Goal: Task Accomplishment & Management: Use online tool/utility

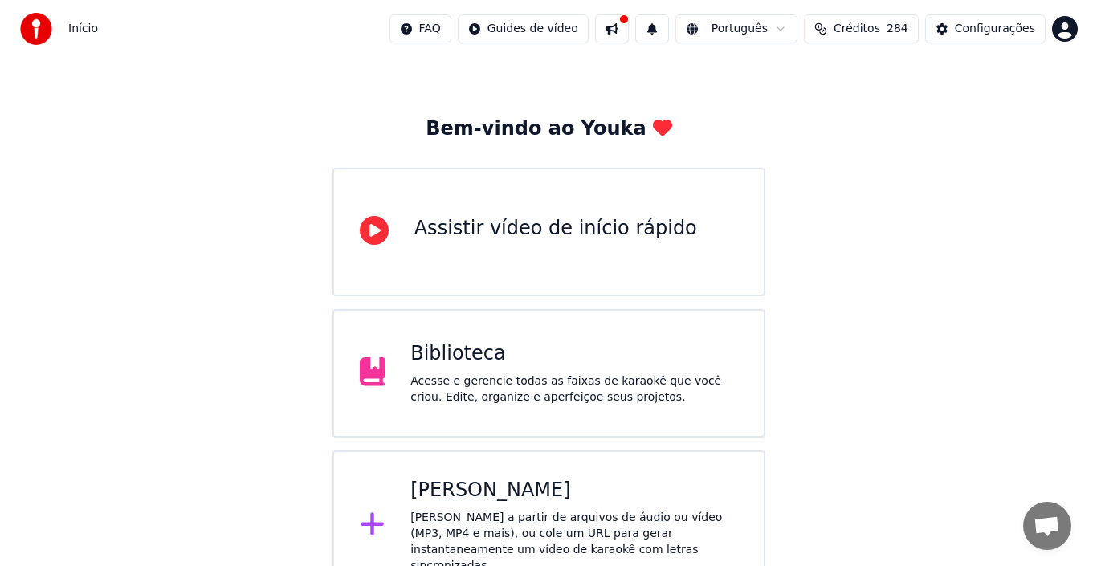
scroll to position [57, 0]
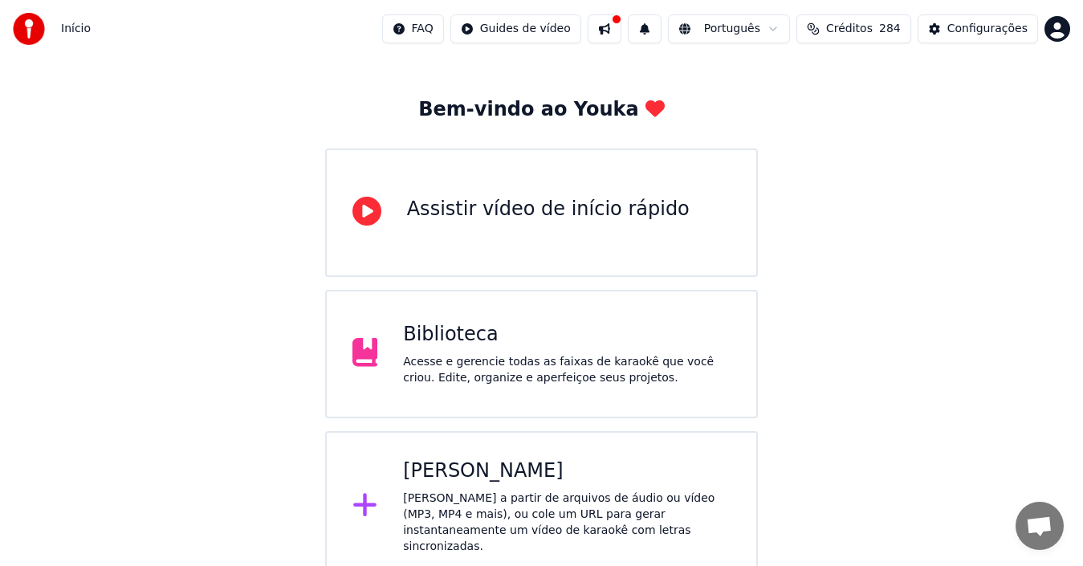
click at [464, 491] on div "[PERSON_NAME] a partir de arquivos de áudio ou vídeo (MP3, MP4 e mais), ou cole…" at bounding box center [567, 523] width 328 height 64
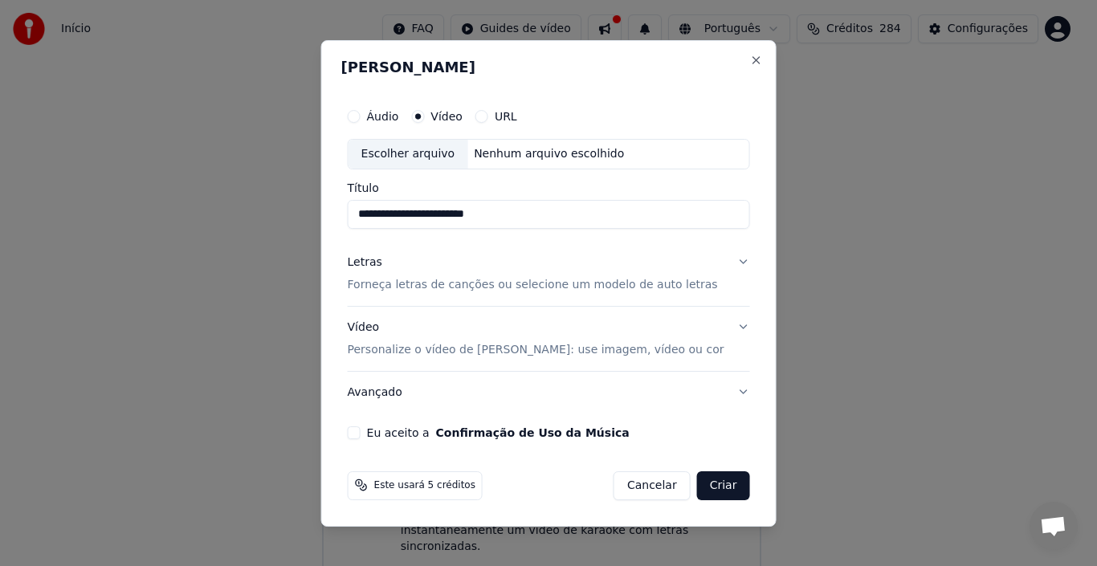
type input "**********"
click at [432, 280] on p "Forneça letras de canções ou selecione um modelo de auto letras" at bounding box center [533, 285] width 370 height 16
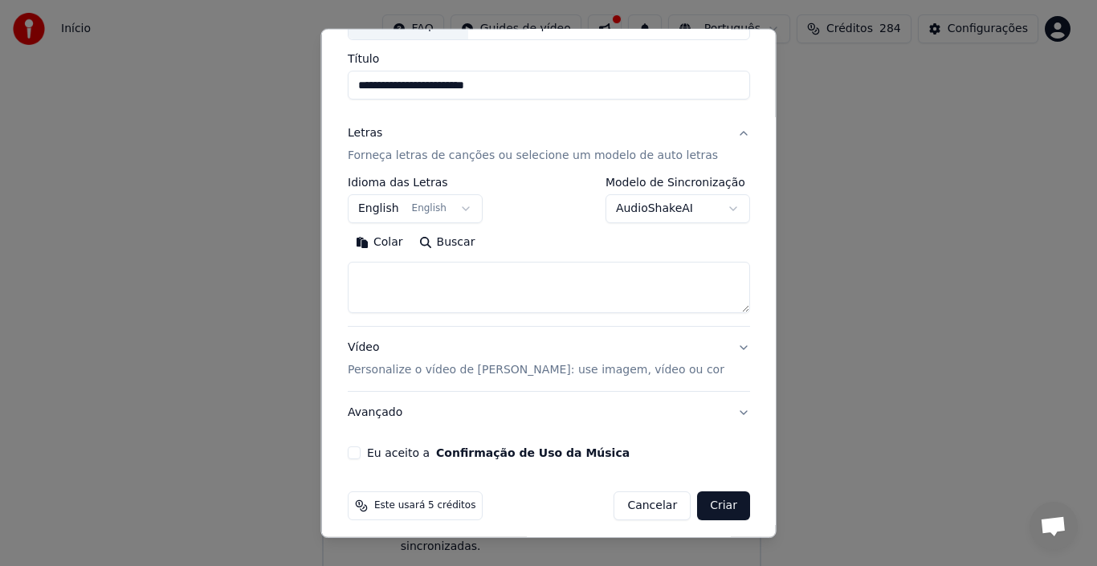
scroll to position [126, 0]
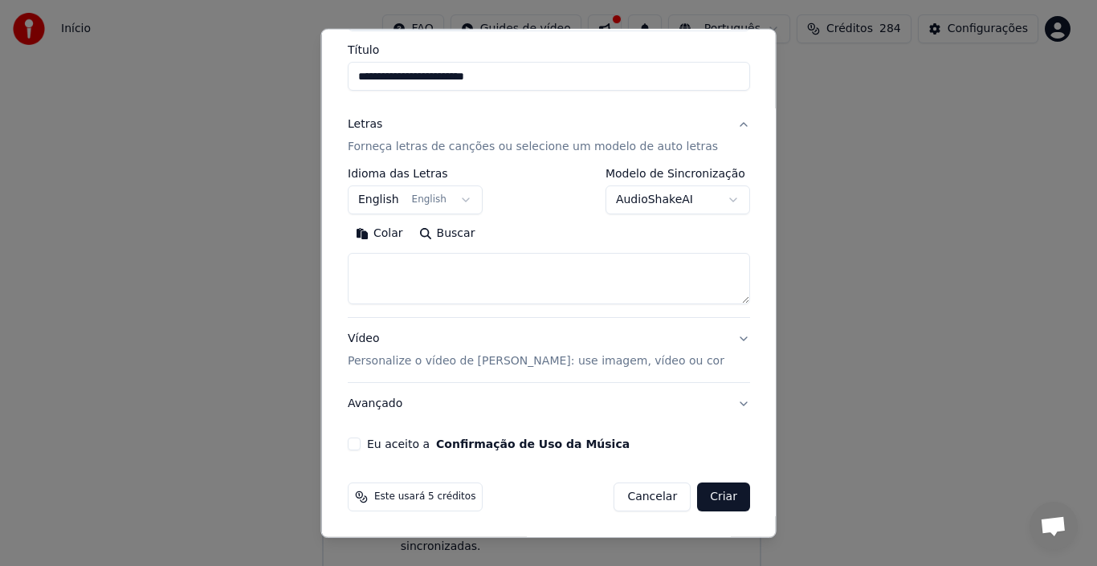
click at [405, 274] on textarea at bounding box center [549, 278] width 402 height 51
paste textarea "**********"
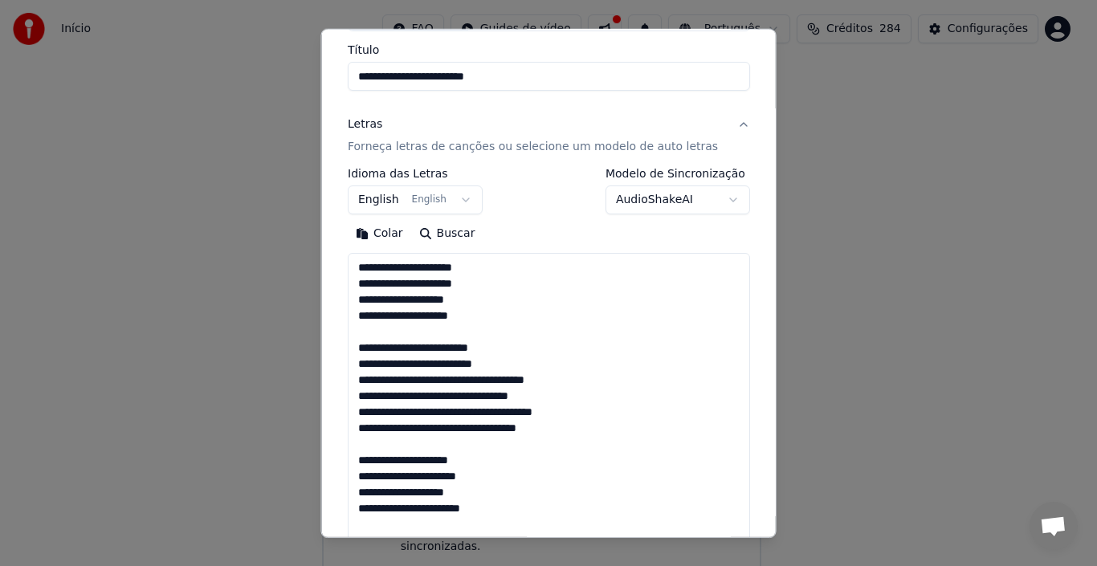
scroll to position [1288, 0]
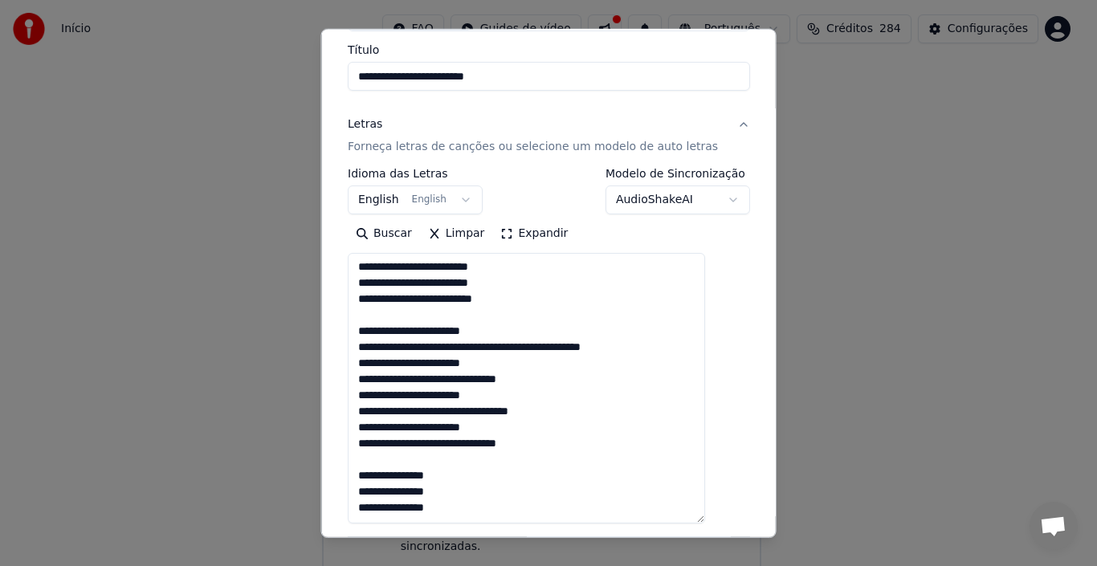
drag, startPoint x: 718, startPoint y: 299, endPoint x: 690, endPoint y: 519, distance: 220.9
click at [690, 519] on textarea at bounding box center [526, 388] width 357 height 271
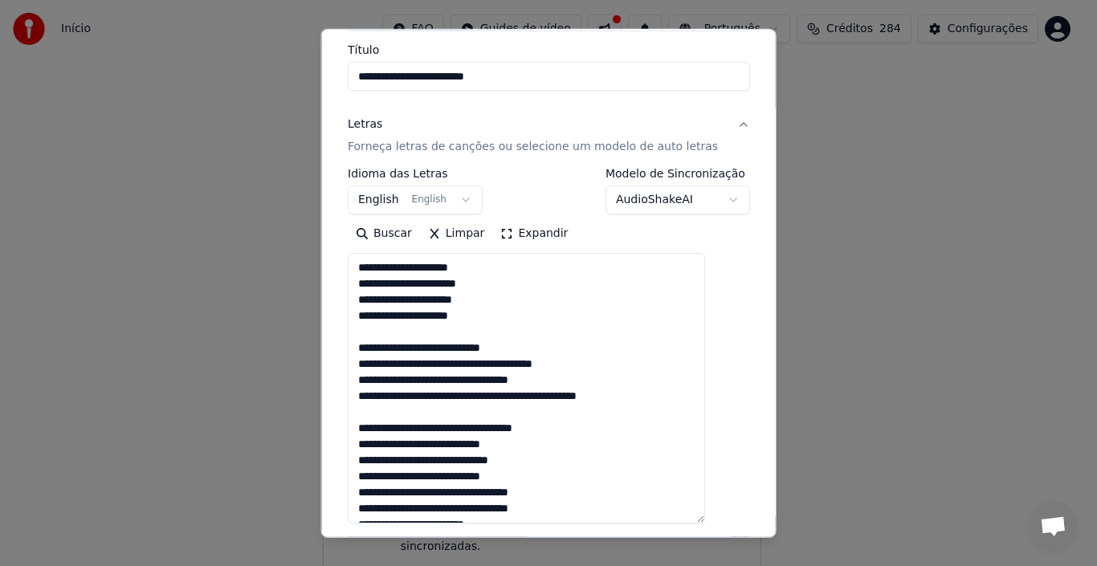
scroll to position [0, 0]
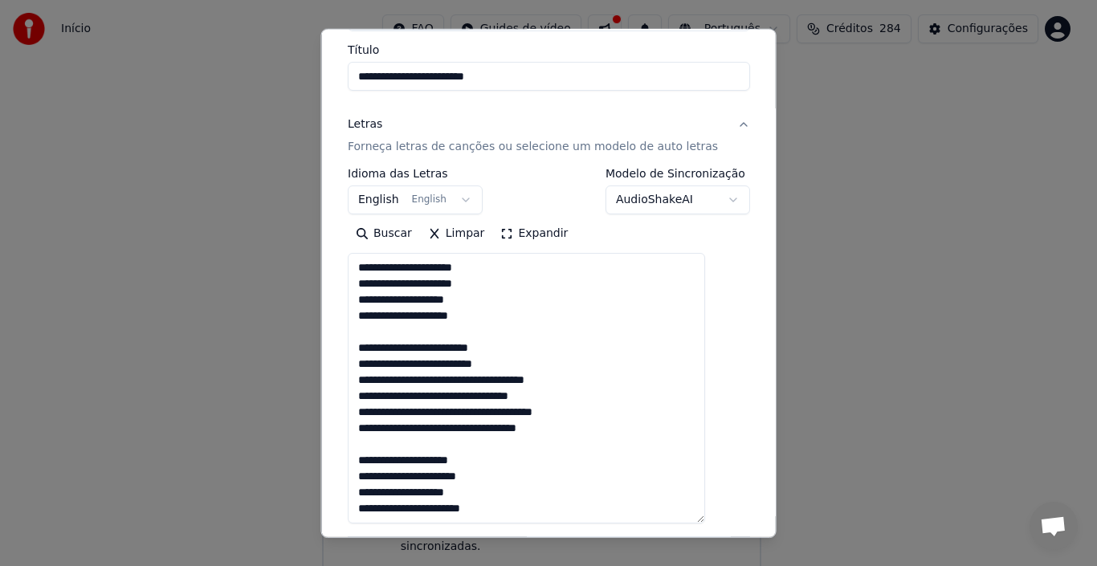
type textarea "**********"
click at [475, 196] on button "English English" at bounding box center [415, 199] width 135 height 29
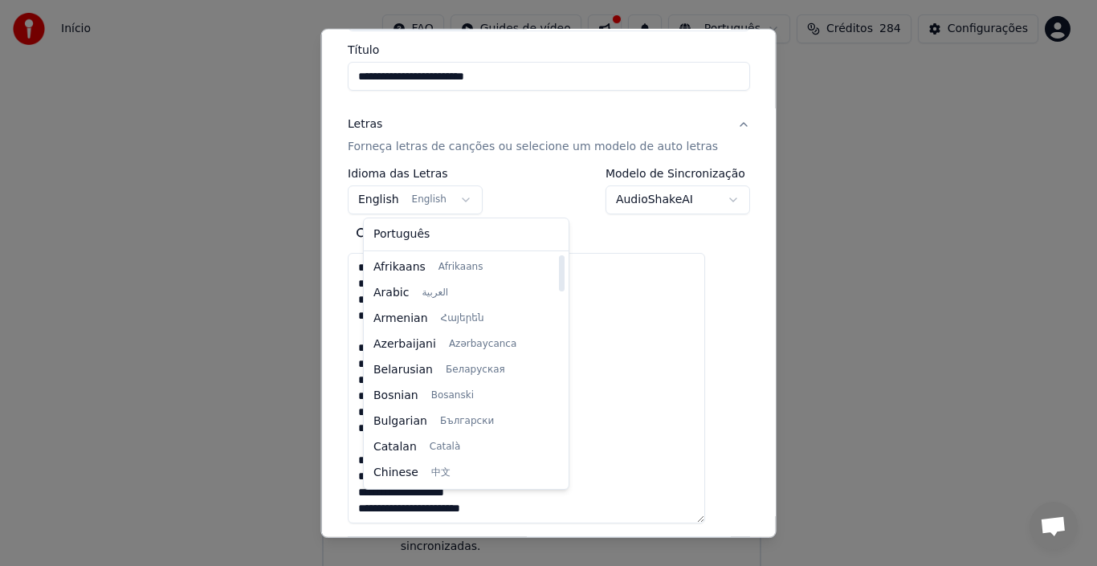
select select "**"
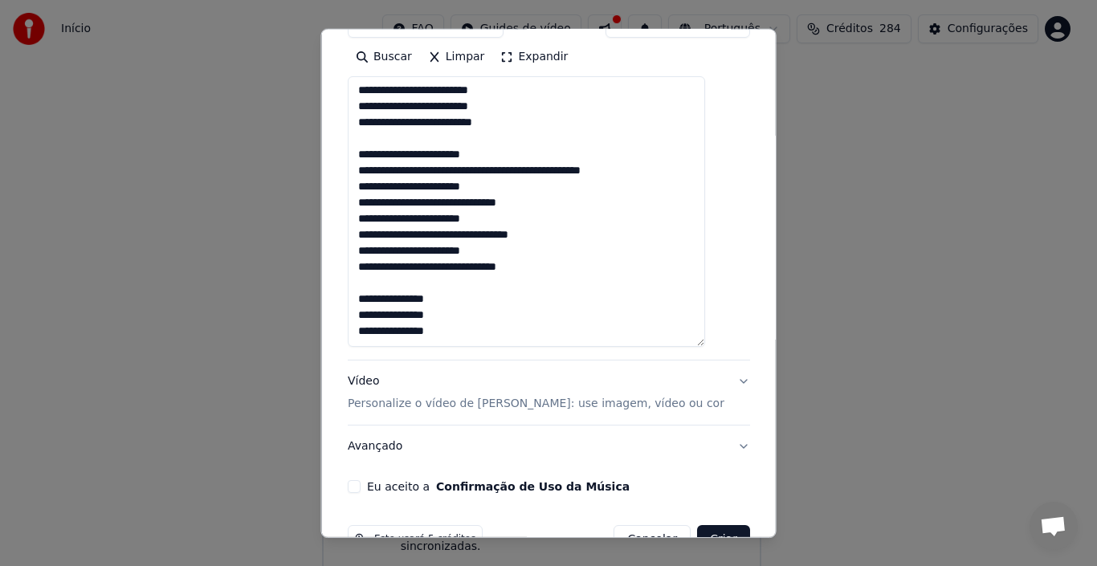
scroll to position [345, 0]
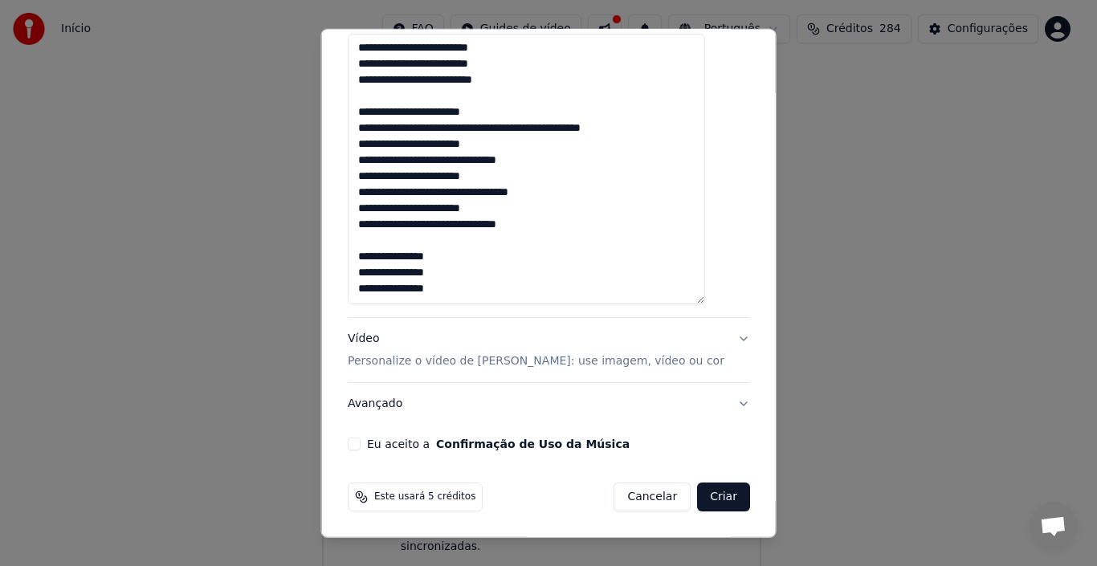
click at [404, 361] on p "Personalize o vídeo de [PERSON_NAME]: use imagem, vídeo ou cor" at bounding box center [536, 361] width 377 height 16
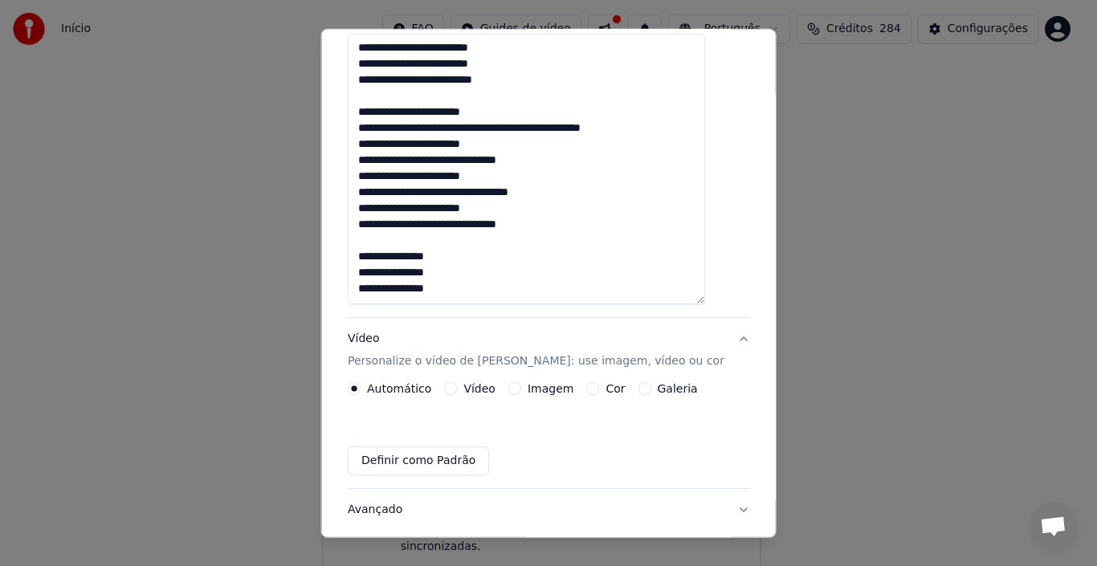
scroll to position [83, 0]
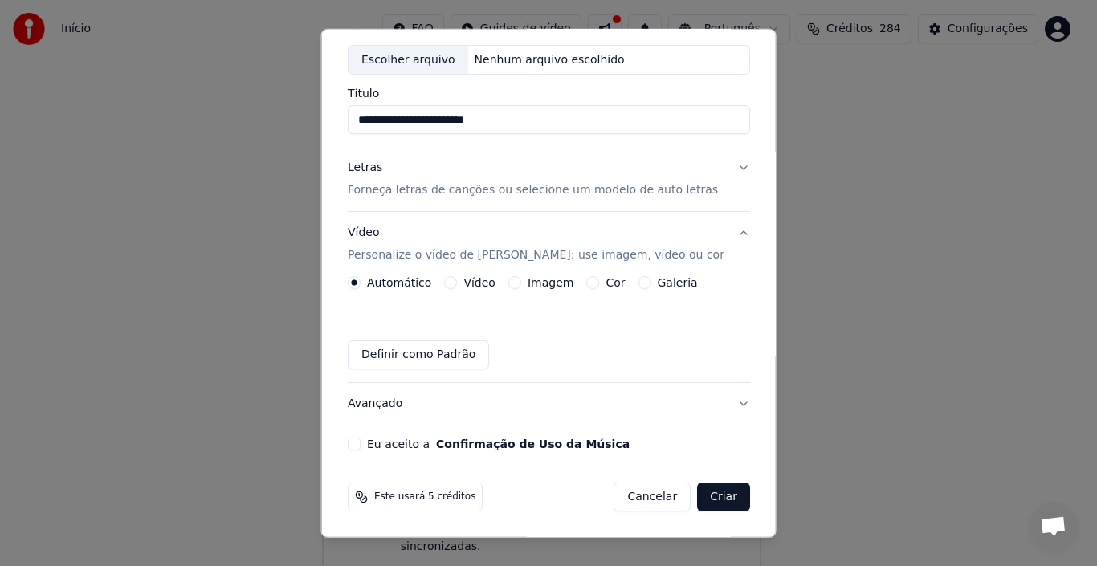
click at [448, 255] on p "Personalize o vídeo de [PERSON_NAME]: use imagem, vídeo ou cor" at bounding box center [536, 255] width 377 height 16
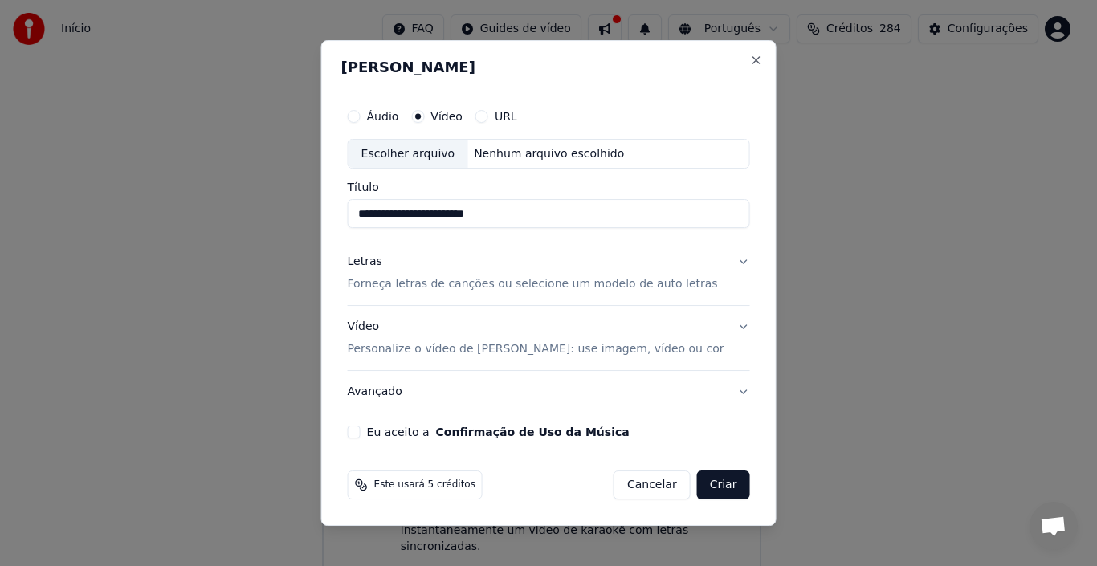
click at [424, 150] on div "Escolher arquivo" at bounding box center [408, 154] width 120 height 29
click at [426, 146] on div "Escolher arquivo" at bounding box center [408, 154] width 120 height 29
type input "**********"
click at [464, 287] on p "Forneça letras de canções ou selecione um modelo de auto letras" at bounding box center [533, 285] width 370 height 16
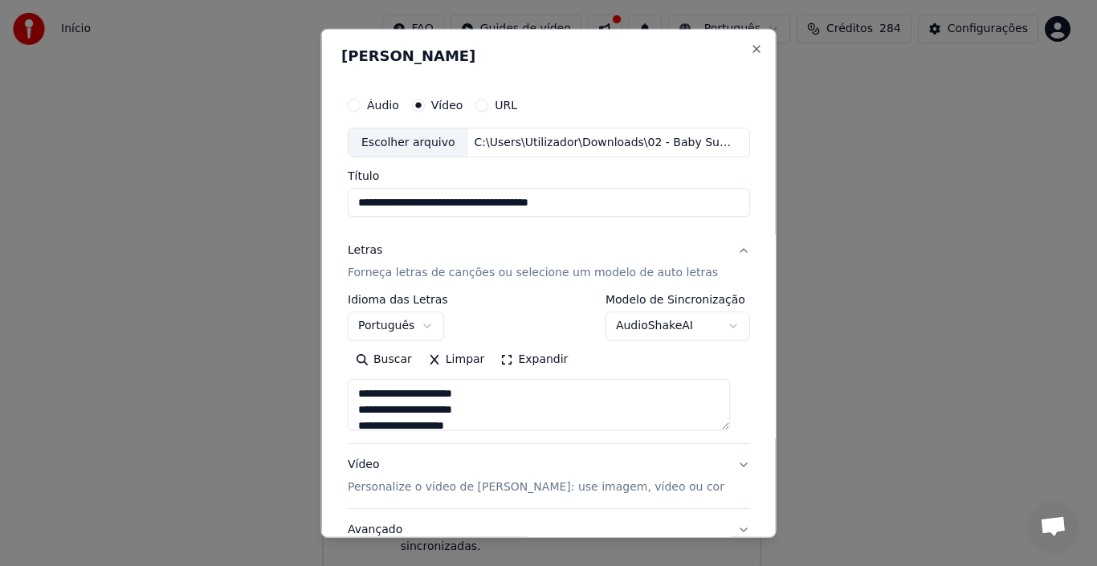
click at [490, 59] on h2 "[PERSON_NAME]" at bounding box center [548, 55] width 415 height 14
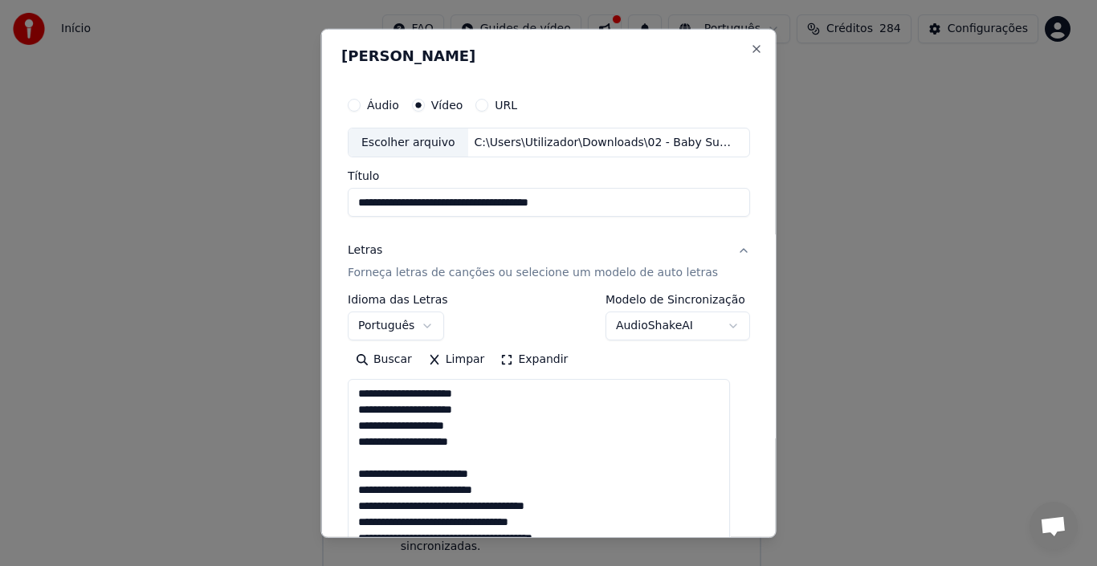
drag, startPoint x: 729, startPoint y: 428, endPoint x: 717, endPoint y: 565, distance: 137.8
click at [717, 565] on body "**********" at bounding box center [541, 262] width 1083 height 639
click at [519, 431] on textarea at bounding box center [539, 473] width 382 height 189
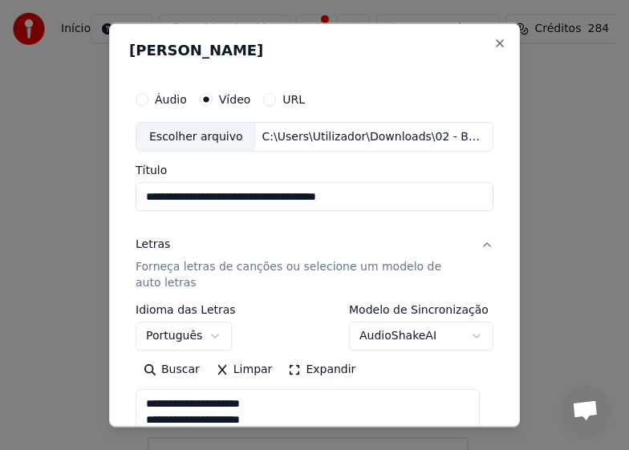
click at [215, 334] on button "Português" at bounding box center [184, 336] width 96 height 29
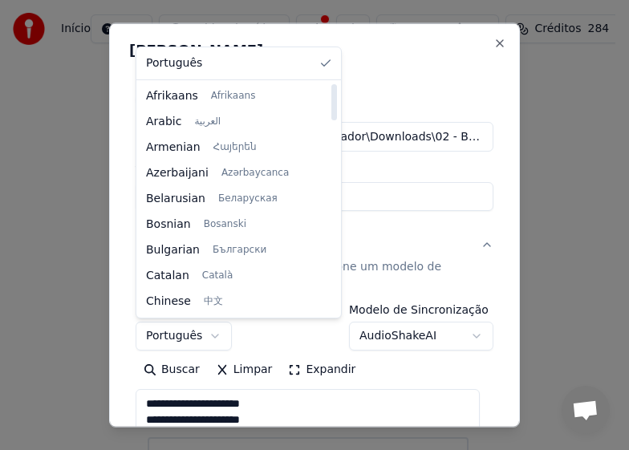
select select "**"
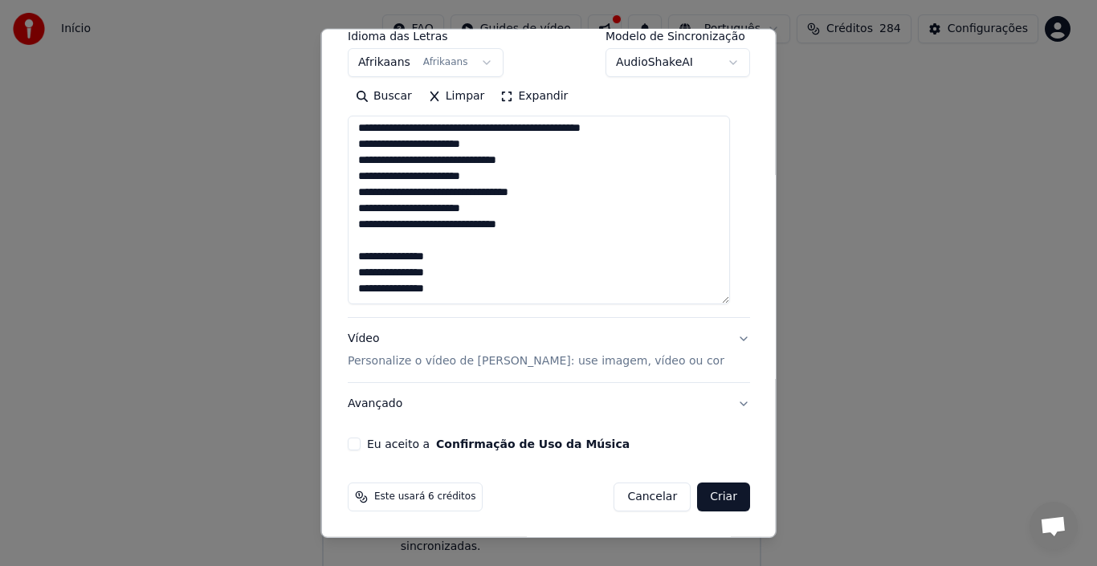
scroll to position [263, 0]
click at [495, 360] on p "Personalize o vídeo de [PERSON_NAME]: use imagem, vídeo ou cor" at bounding box center [536, 361] width 377 height 16
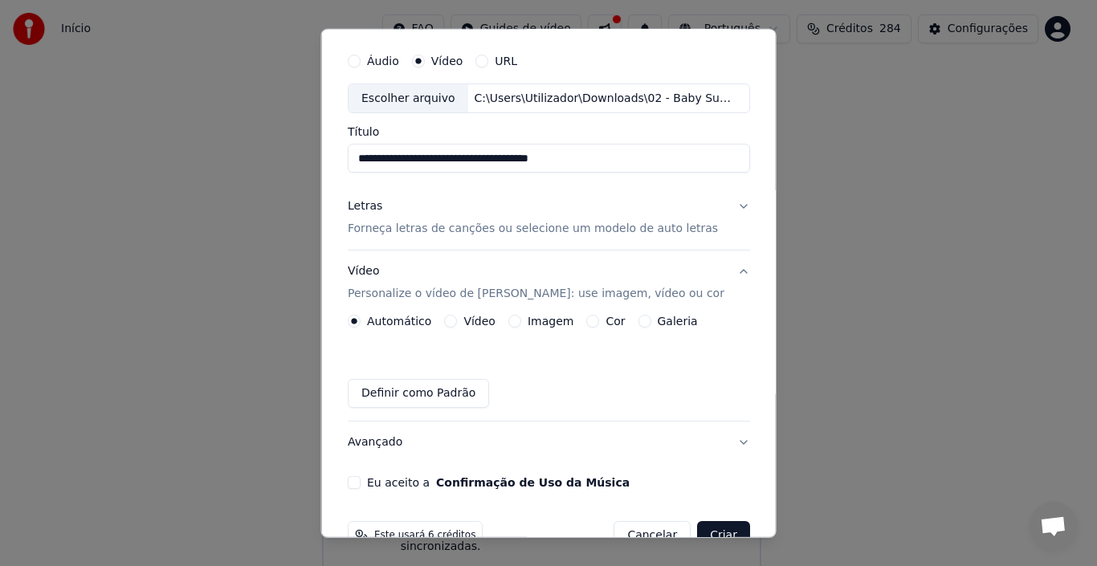
scroll to position [83, 0]
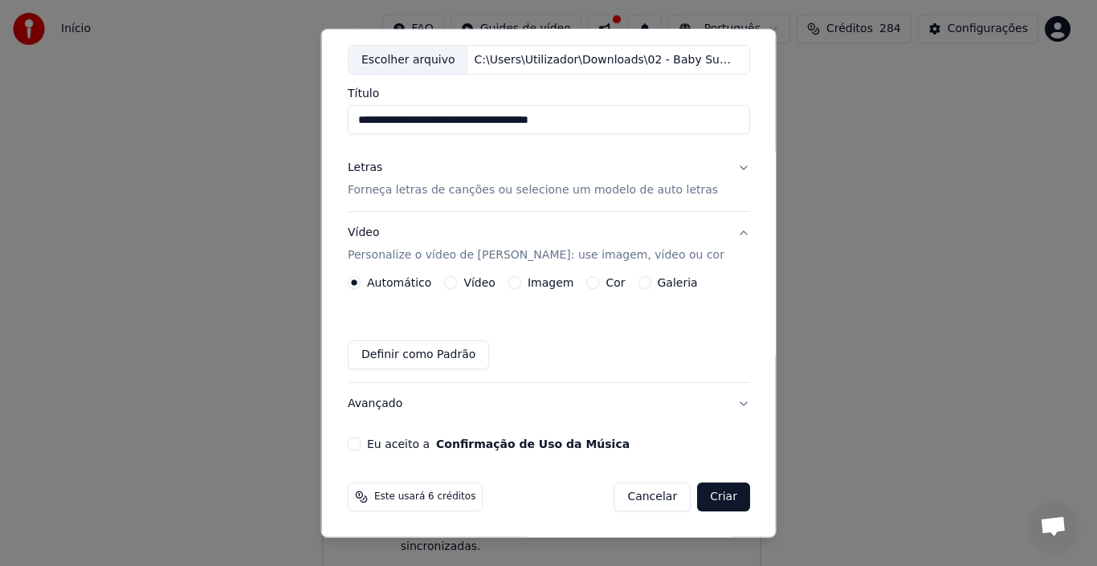
click at [413, 359] on button "Definir como Padrão" at bounding box center [418, 354] width 141 height 29
click at [448, 284] on button "Vídeo" at bounding box center [450, 282] width 13 height 13
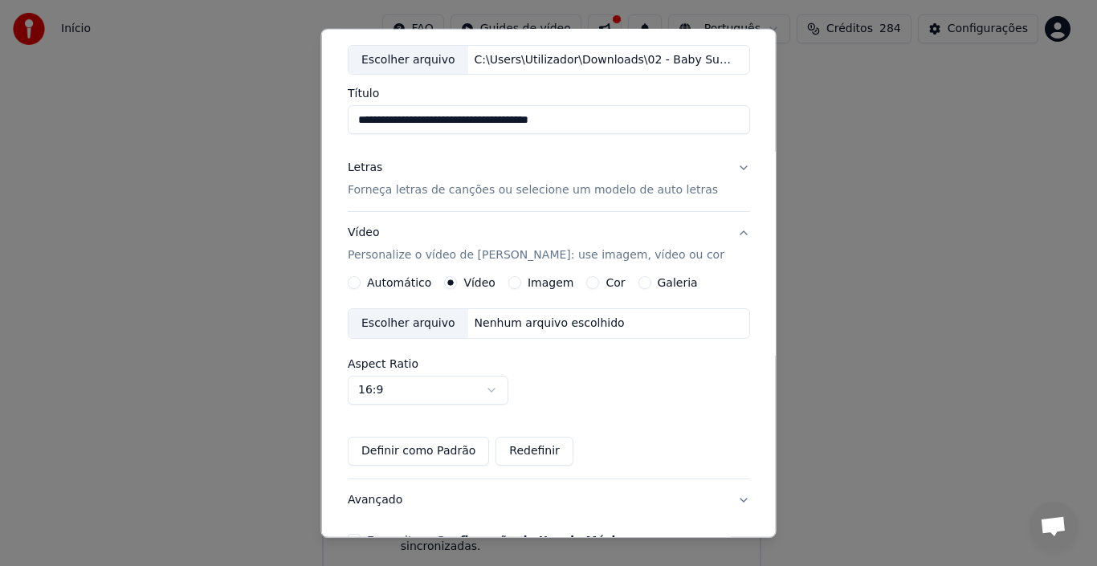
click at [513, 284] on button "Imagem" at bounding box center [513, 282] width 13 height 13
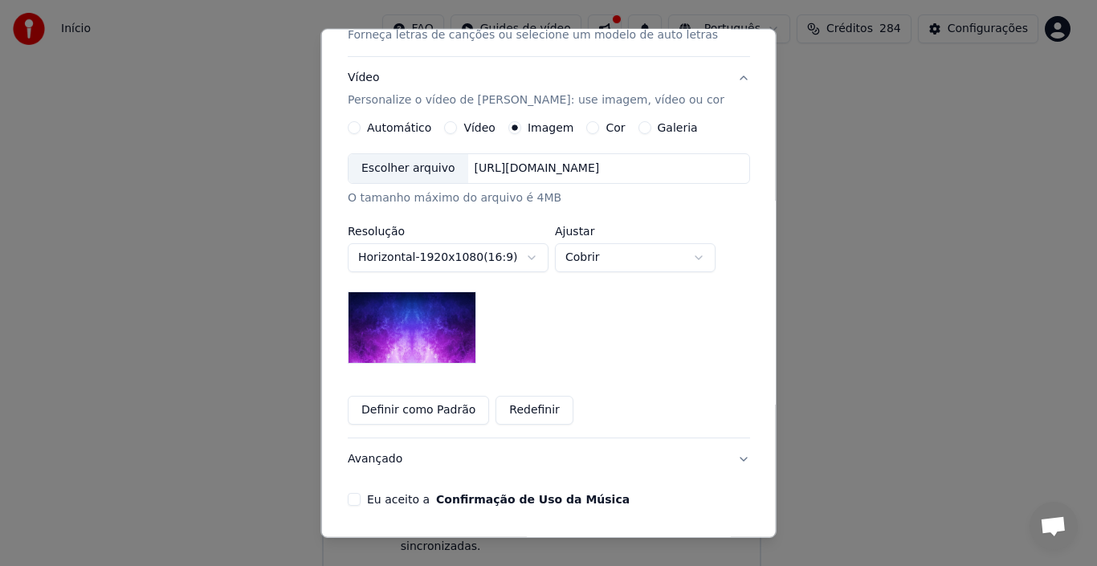
scroll to position [241, 0]
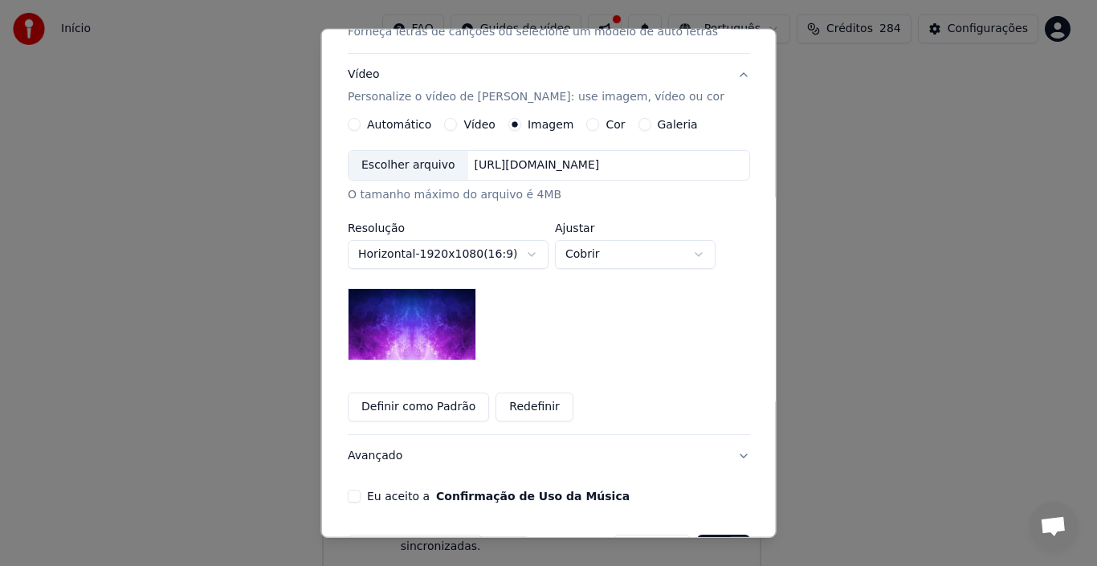
click at [586, 126] on button "Cor" at bounding box center [592, 124] width 13 height 13
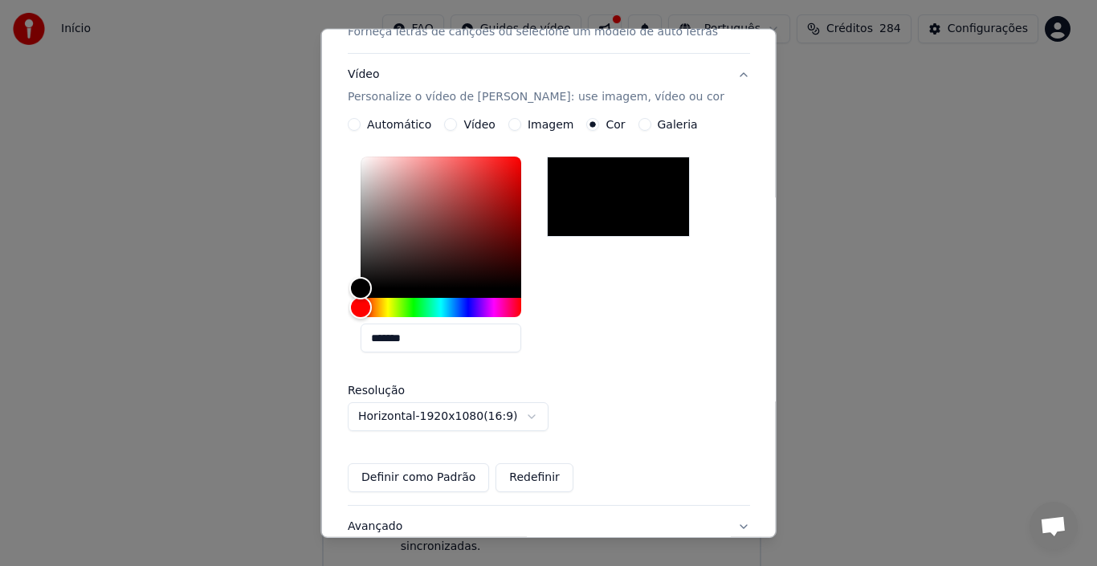
click at [597, 205] on div at bounding box center [618, 197] width 143 height 80
click at [608, 205] on div at bounding box center [618, 197] width 143 height 80
click at [409, 481] on button "Definir como Padrão" at bounding box center [418, 477] width 141 height 29
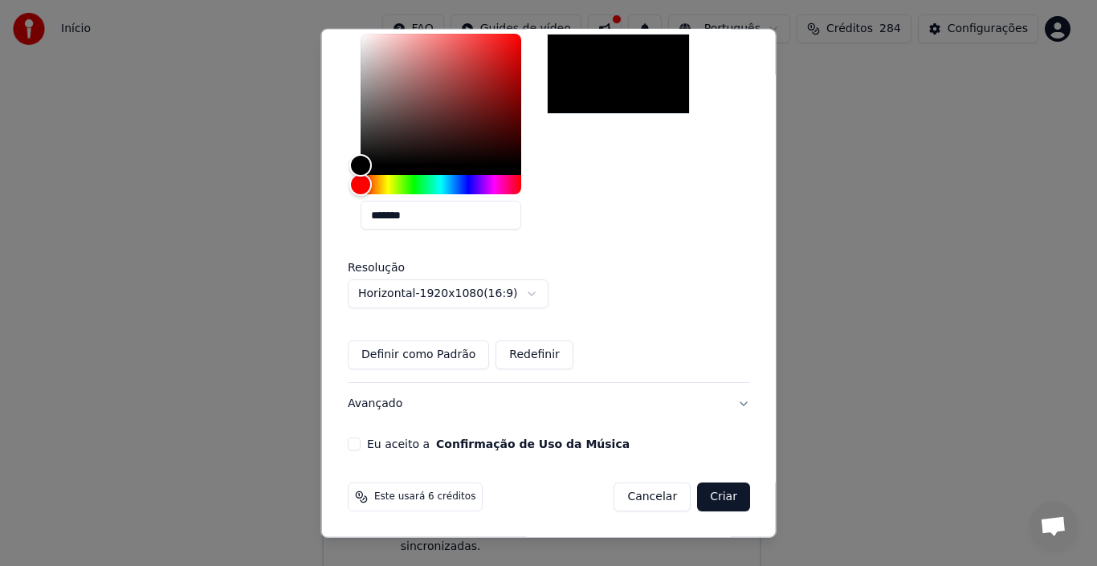
click at [361, 446] on button "Eu aceito a Confirmação de Uso da Música" at bounding box center [354, 444] width 13 height 13
click at [697, 496] on button "Criar" at bounding box center [723, 497] width 53 height 29
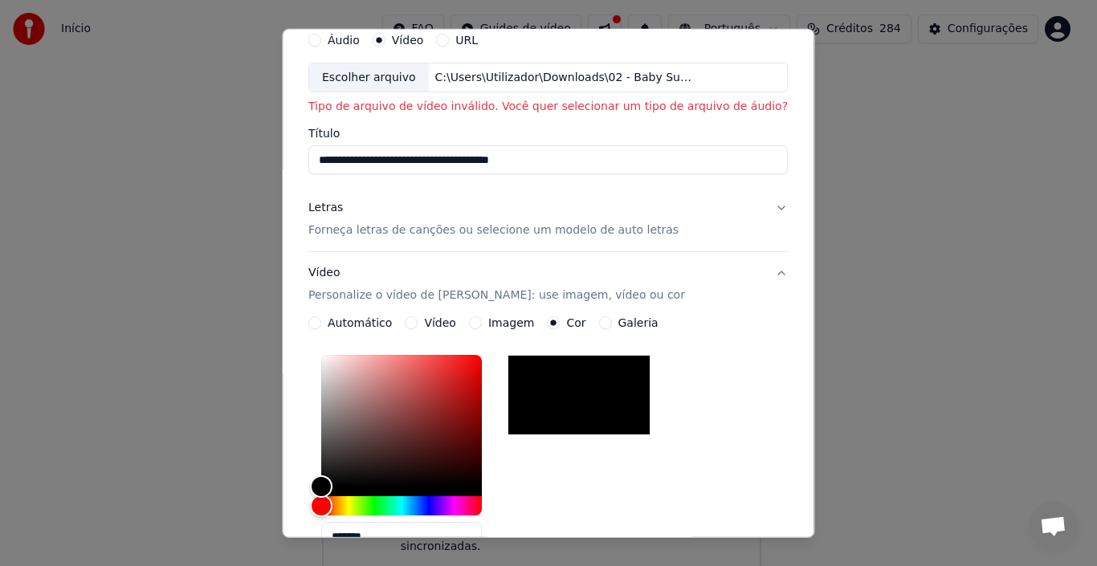
scroll to position [0, 0]
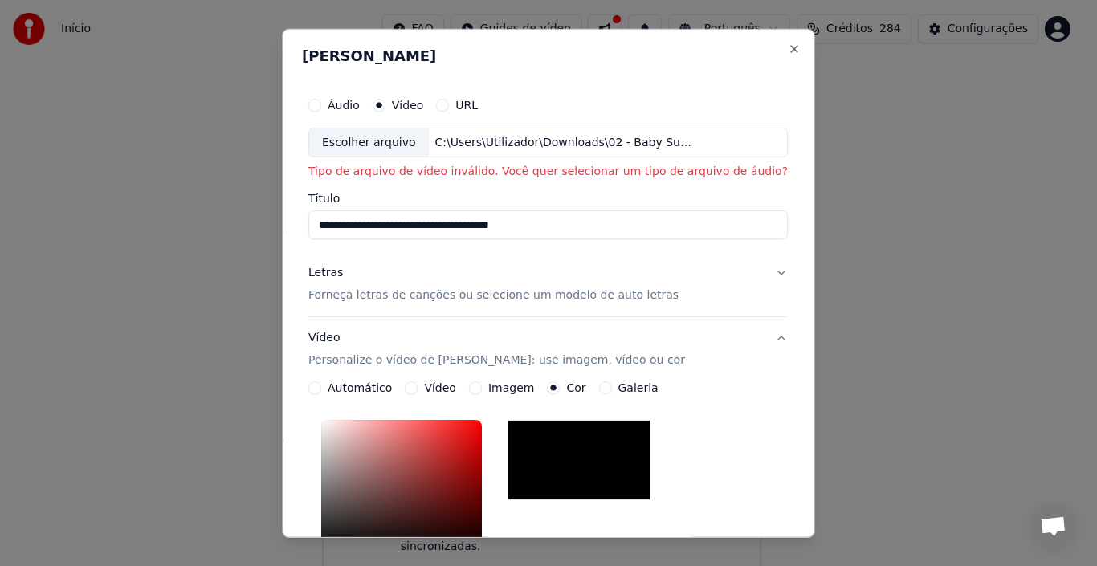
click at [321, 108] on button "Áudio" at bounding box center [314, 104] width 13 height 13
click at [374, 140] on div "Escolher arquivo" at bounding box center [369, 142] width 120 height 29
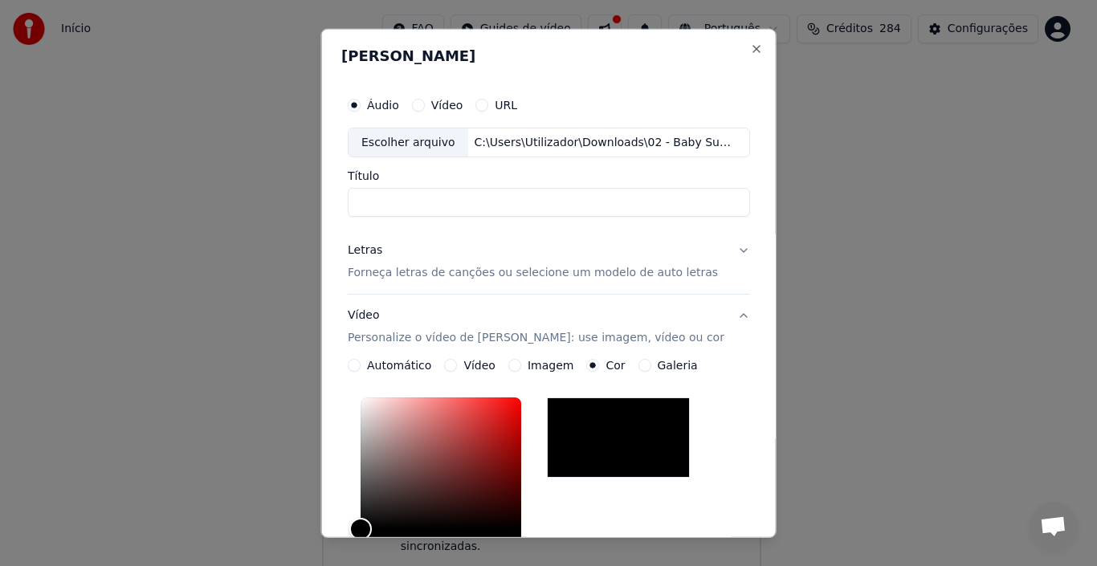
type input "**********"
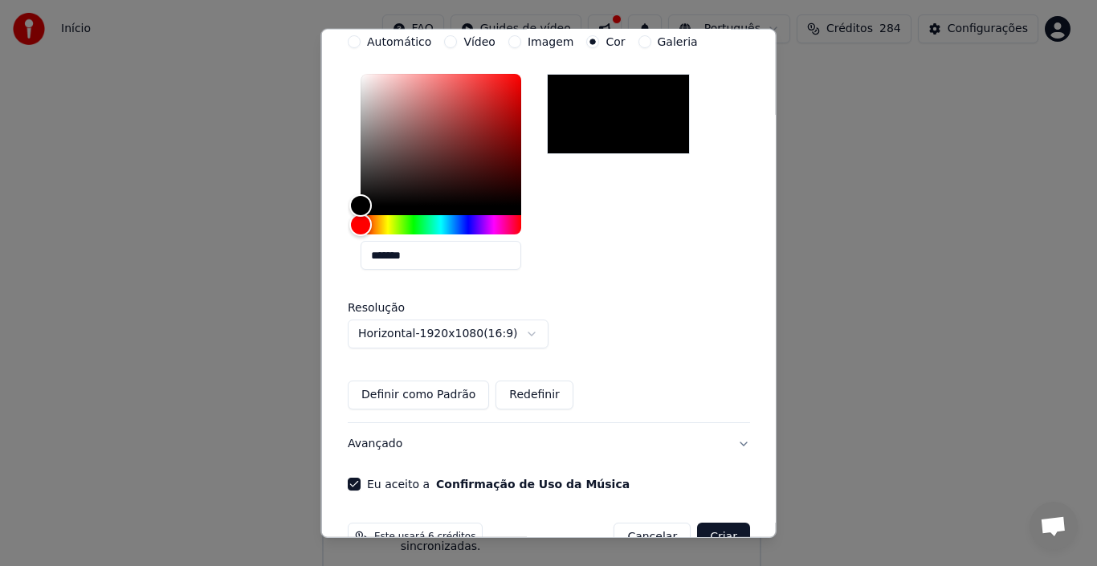
scroll to position [364, 0]
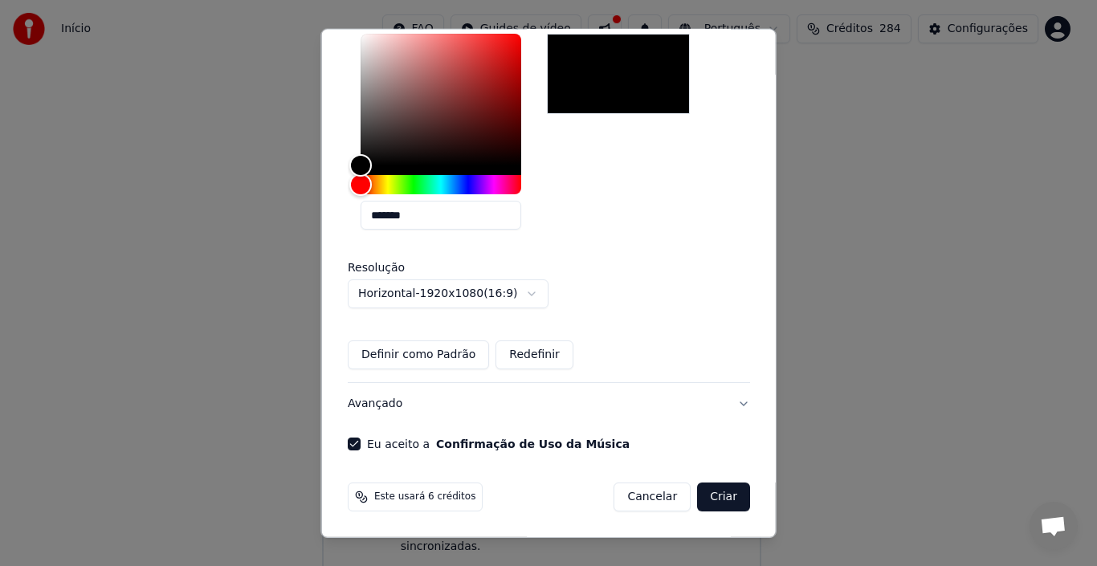
click at [702, 495] on button "Criar" at bounding box center [723, 497] width 53 height 29
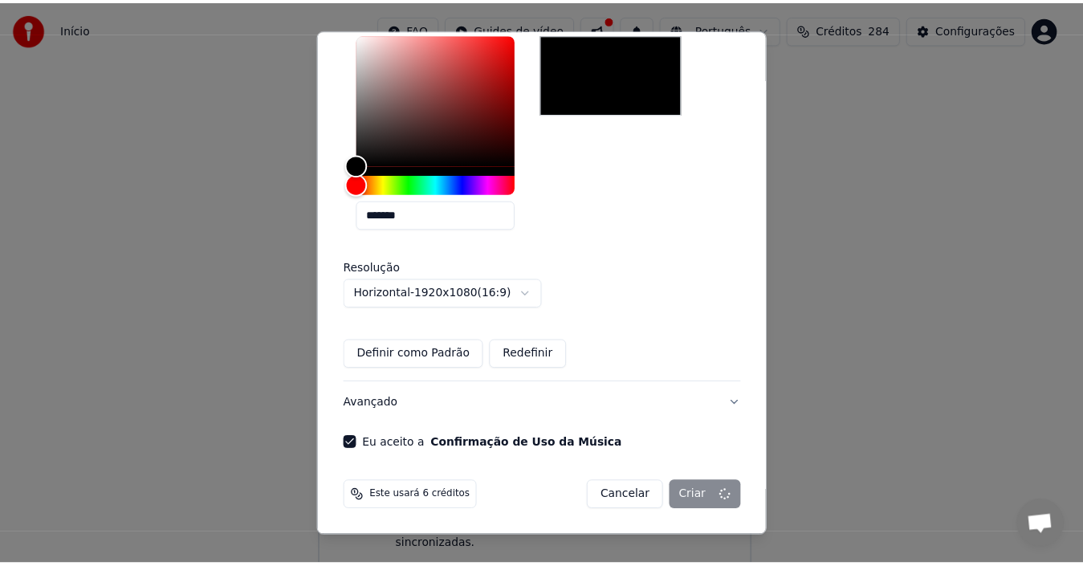
scroll to position [11, 0]
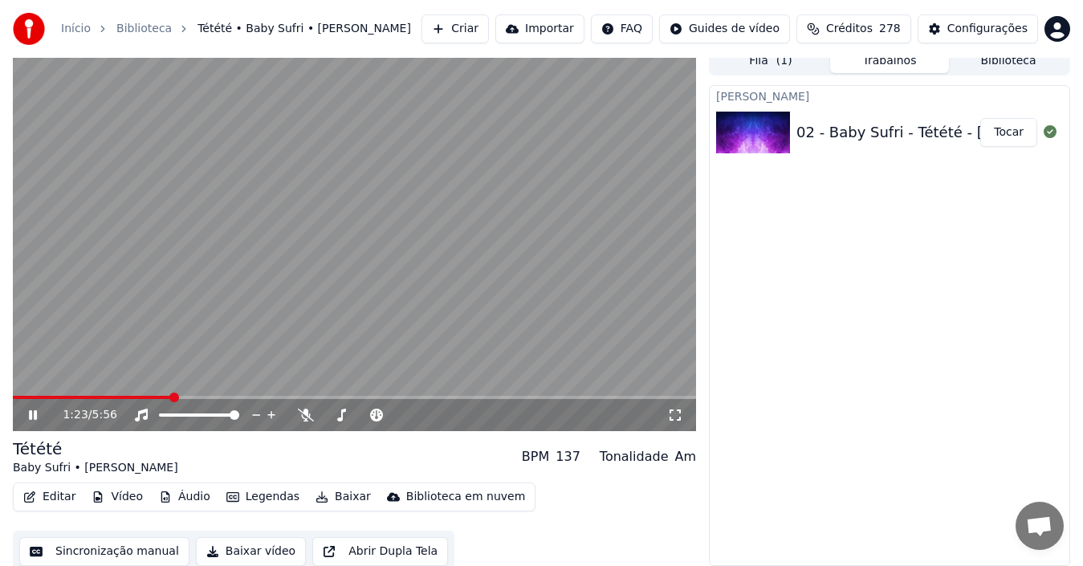
click at [37, 411] on icon at bounding box center [33, 415] width 8 height 10
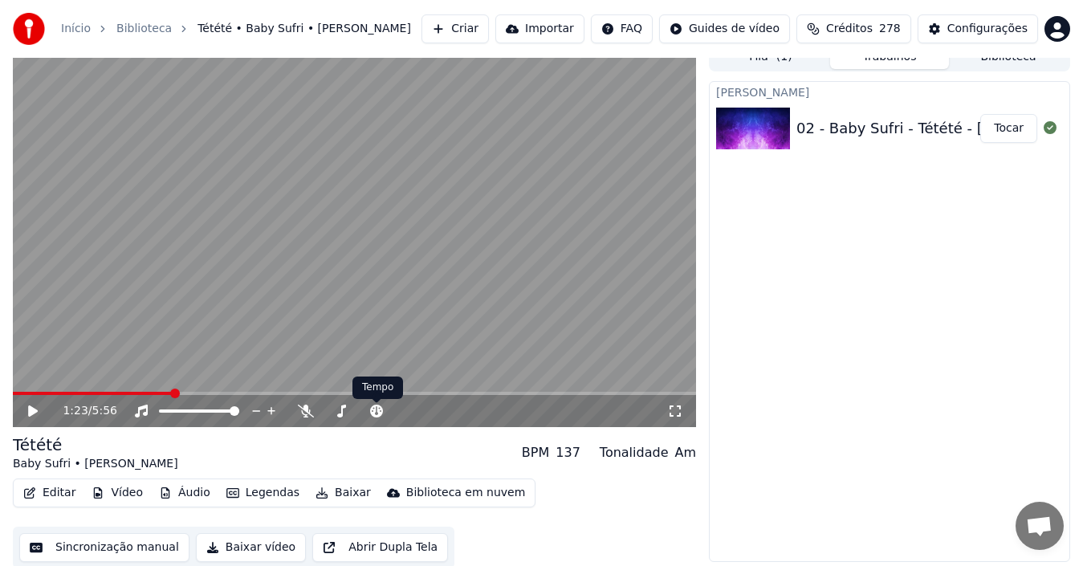
scroll to position [18, 0]
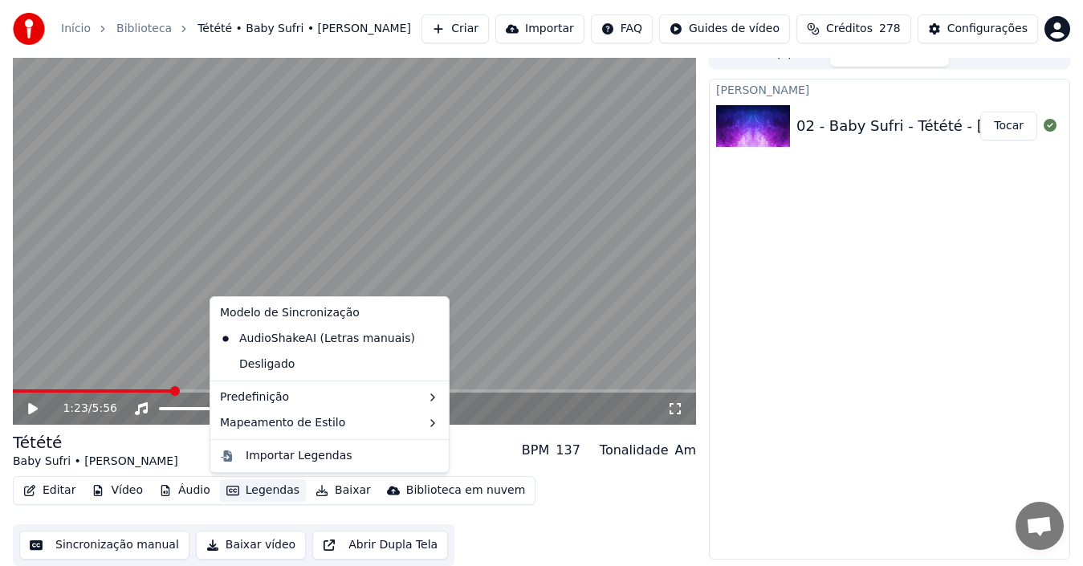
click at [226, 489] on icon "button" at bounding box center [232, 491] width 13 height 10
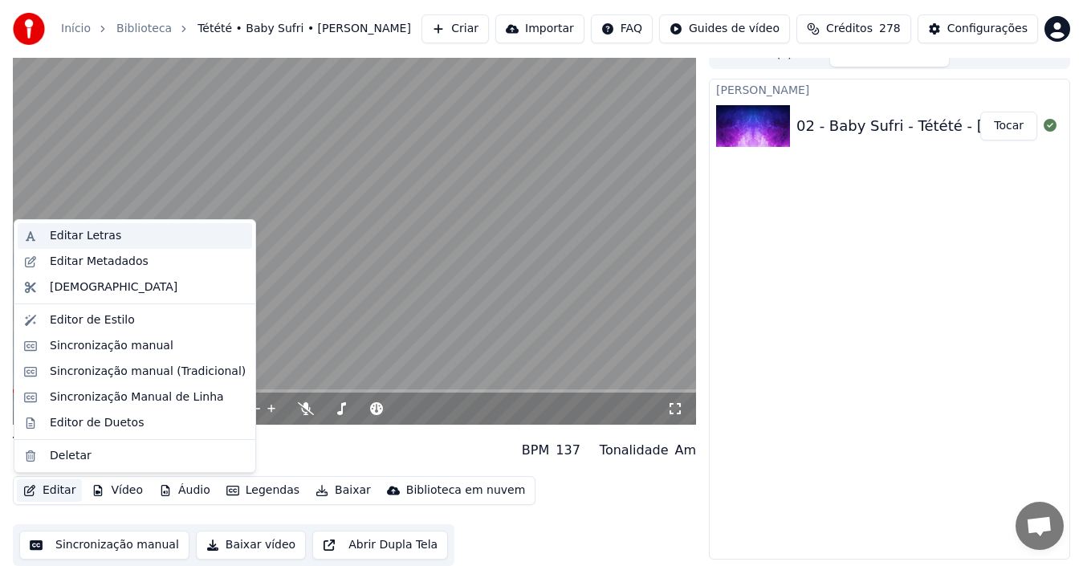
click at [82, 238] on div "Editar Letras" at bounding box center [85, 236] width 71 height 16
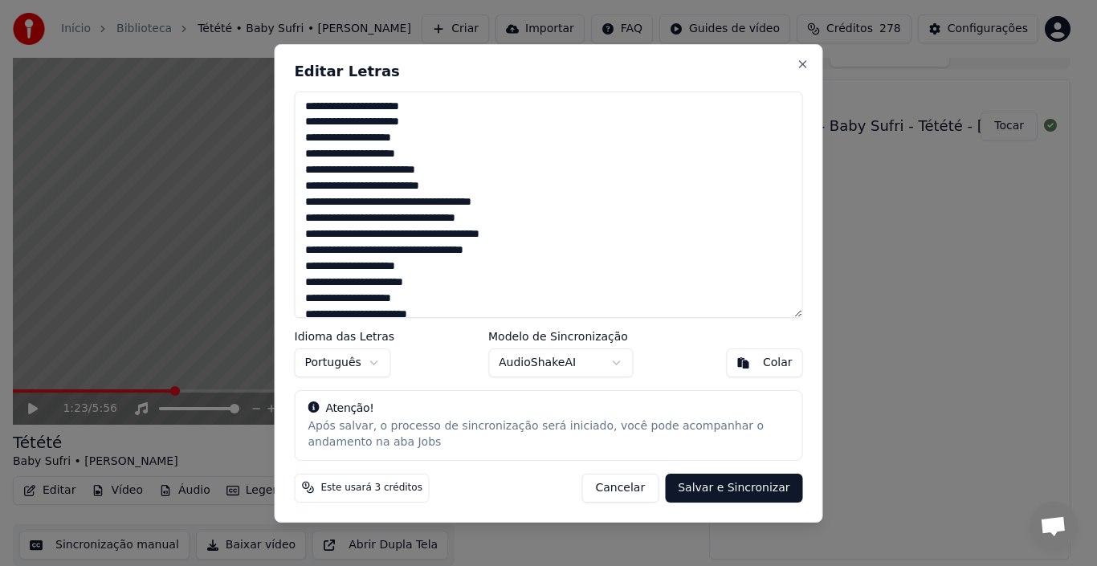
click at [614, 362] on body "Início Biblioteca Tétété • Baby Sufri • [PERSON_NAME] Importar FAQ Guides de ví…" at bounding box center [541, 265] width 1083 height 566
click at [661, 373] on body "Início Biblioteca Tétété • Baby Sufri • [PERSON_NAME] Importar FAQ Guides de ví…" at bounding box center [541, 265] width 1083 height 566
click at [803, 63] on button "Close" at bounding box center [802, 64] width 13 height 13
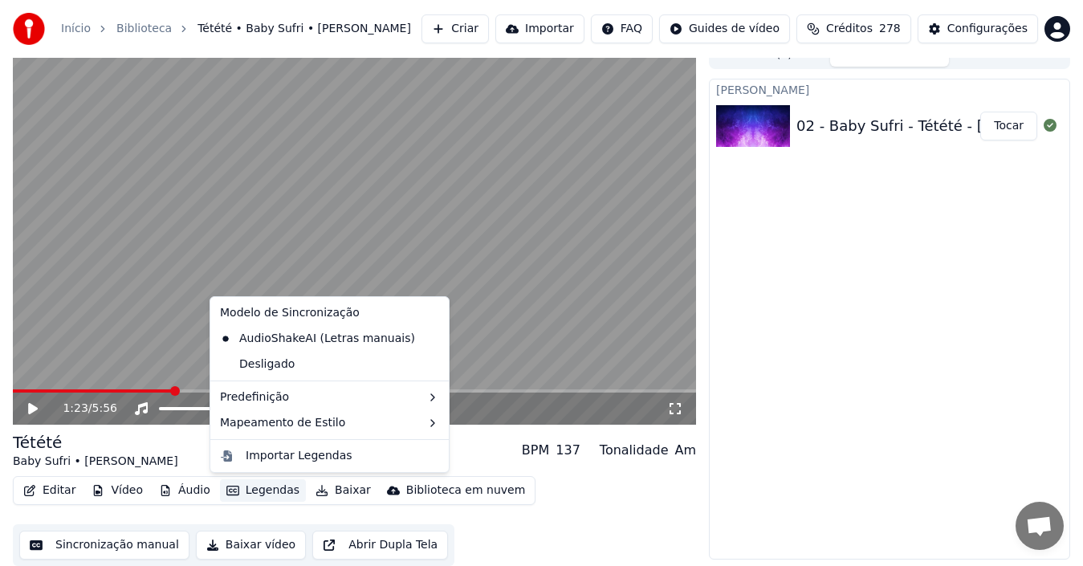
click at [260, 490] on button "Legendas" at bounding box center [263, 490] width 86 height 22
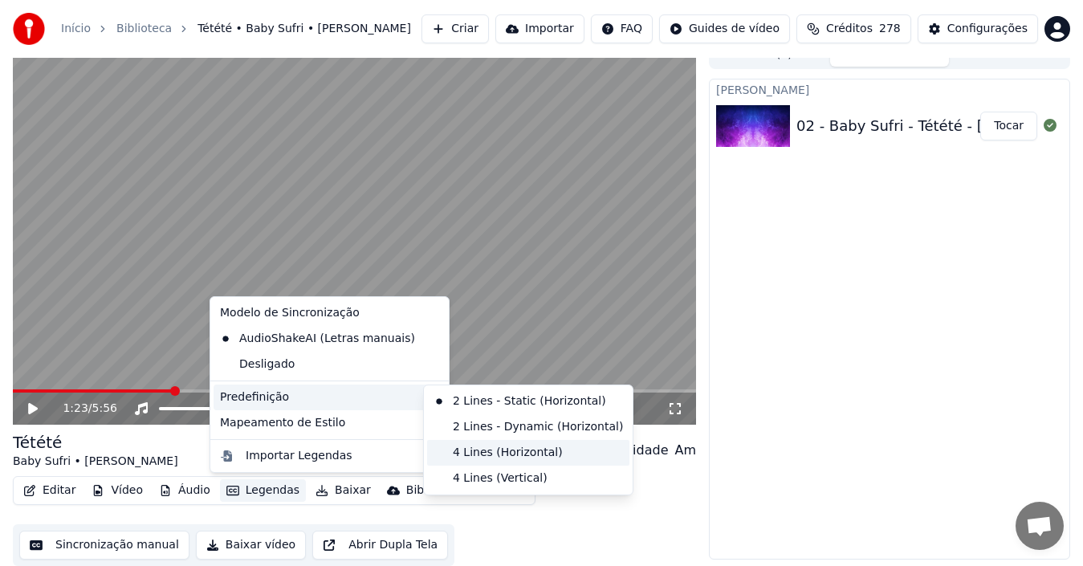
click at [516, 454] on div "4 Lines (Horizontal)" at bounding box center [528, 453] width 202 height 26
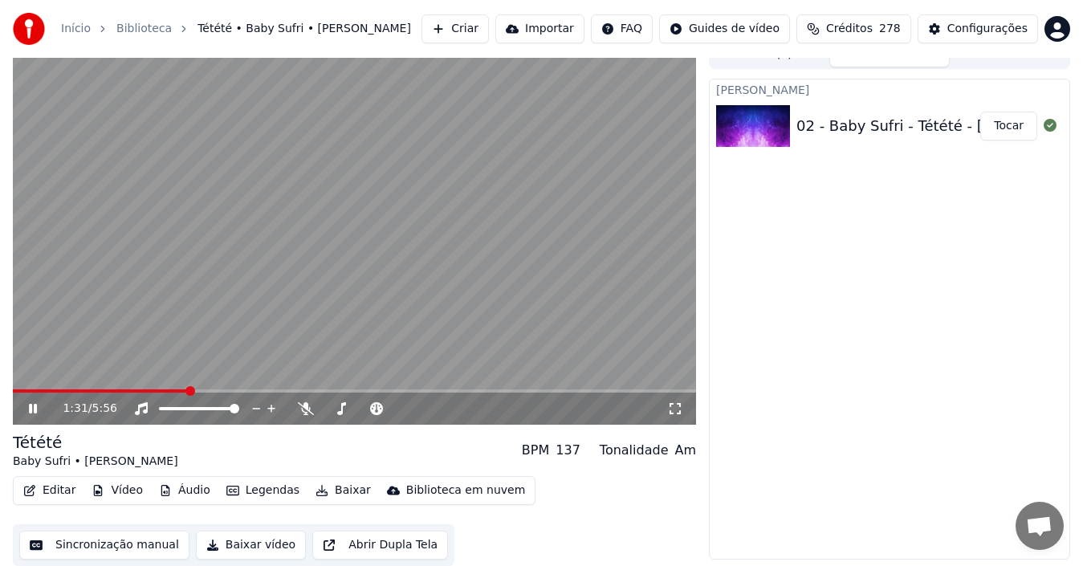
click at [28, 406] on icon at bounding box center [44, 408] width 37 height 13
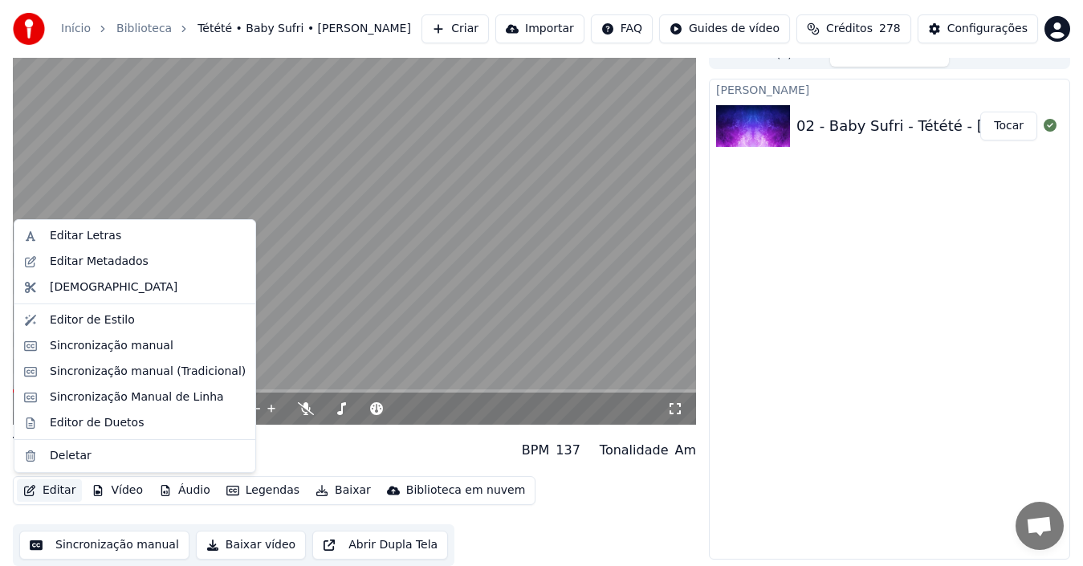
click at [45, 488] on button "Editar" at bounding box center [49, 490] width 65 height 22
click at [883, 440] on div "[PERSON_NAME] 02 - Baby Sufri - Tétété - [PERSON_NAME]" at bounding box center [889, 319] width 361 height 481
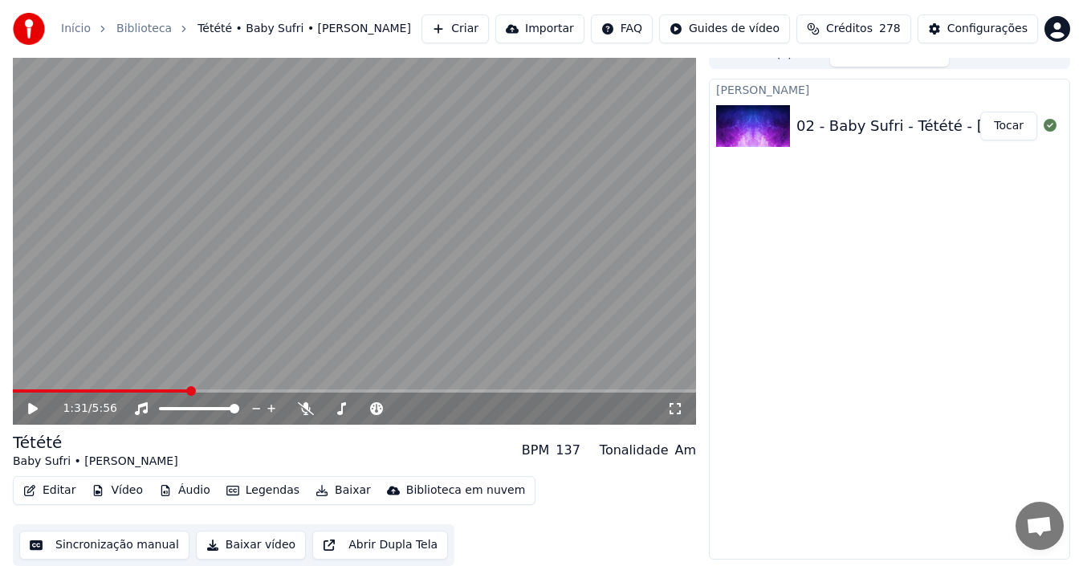
click at [18, 390] on span at bounding box center [101, 390] width 176 height 3
click at [31, 409] on icon at bounding box center [33, 408] width 10 height 11
click at [35, 407] on icon at bounding box center [33, 409] width 8 height 10
click at [238, 542] on button "Baixar vídeo" at bounding box center [251, 545] width 110 height 29
